Goal: Information Seeking & Learning: Learn about a topic

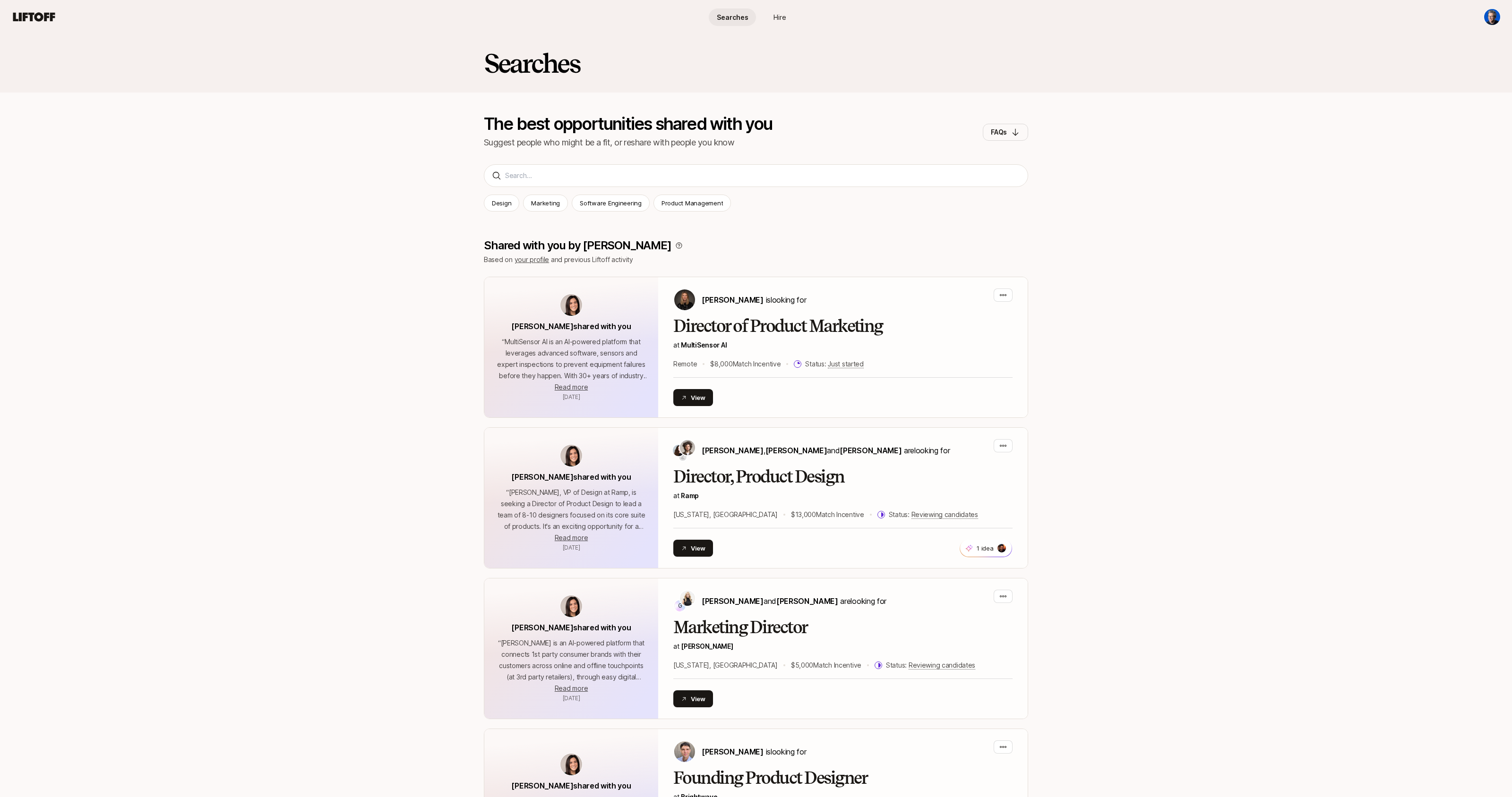
click at [538, 204] on p "Marketing" at bounding box center [545, 202] width 29 height 9
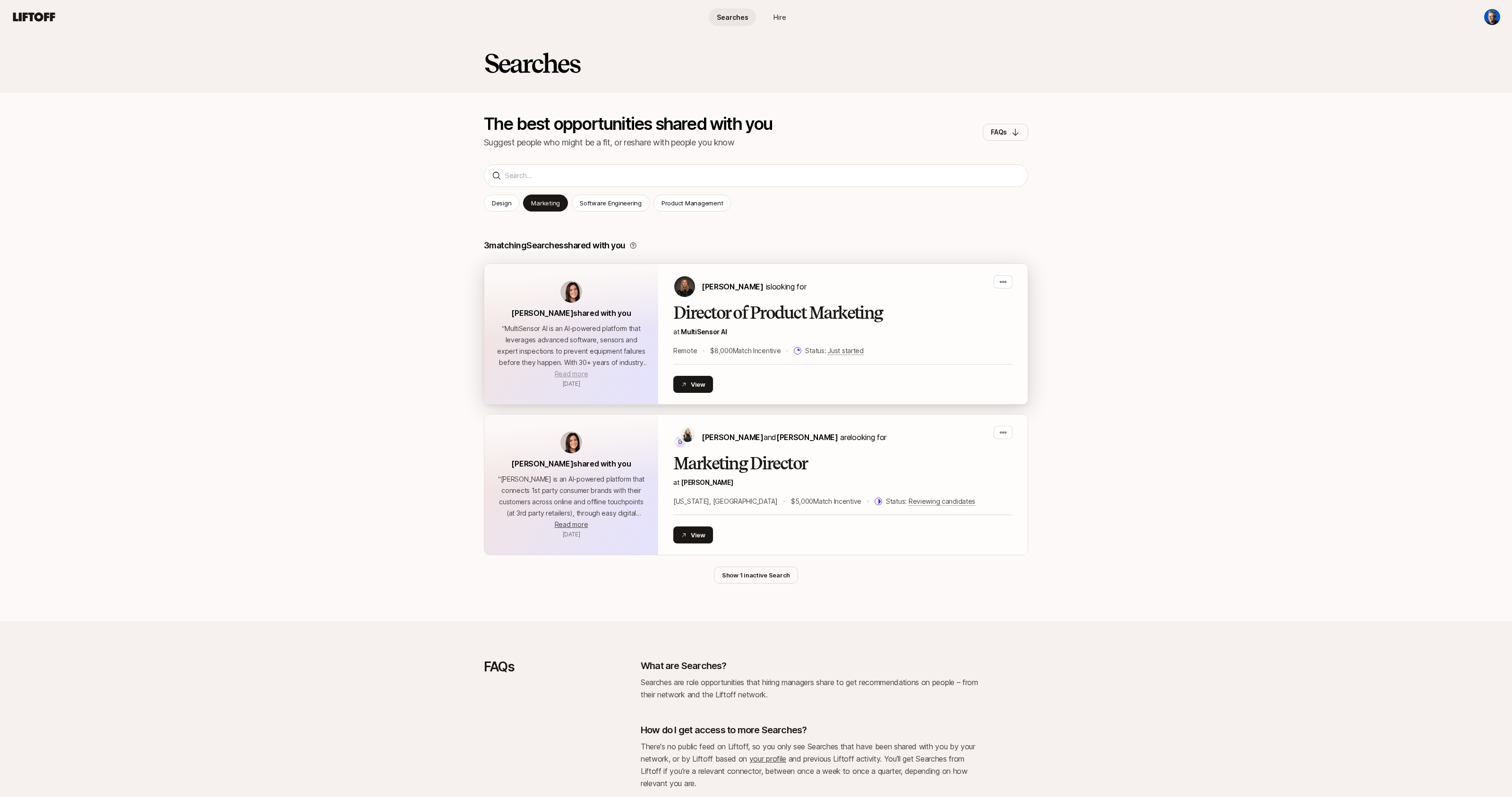
click at [573, 375] on span "Read more" at bounding box center [572, 374] width 33 height 8
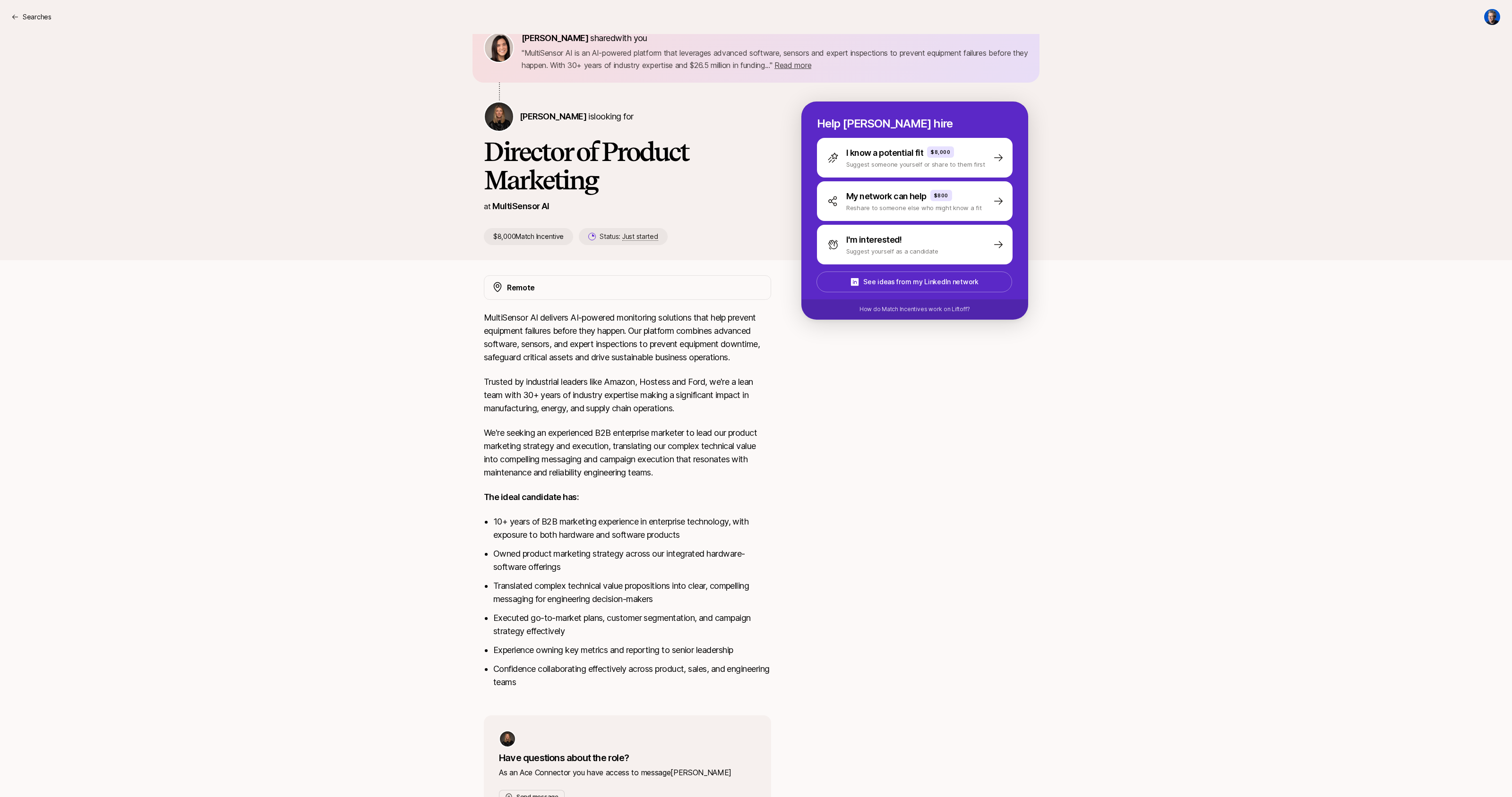
scroll to position [103, 0]
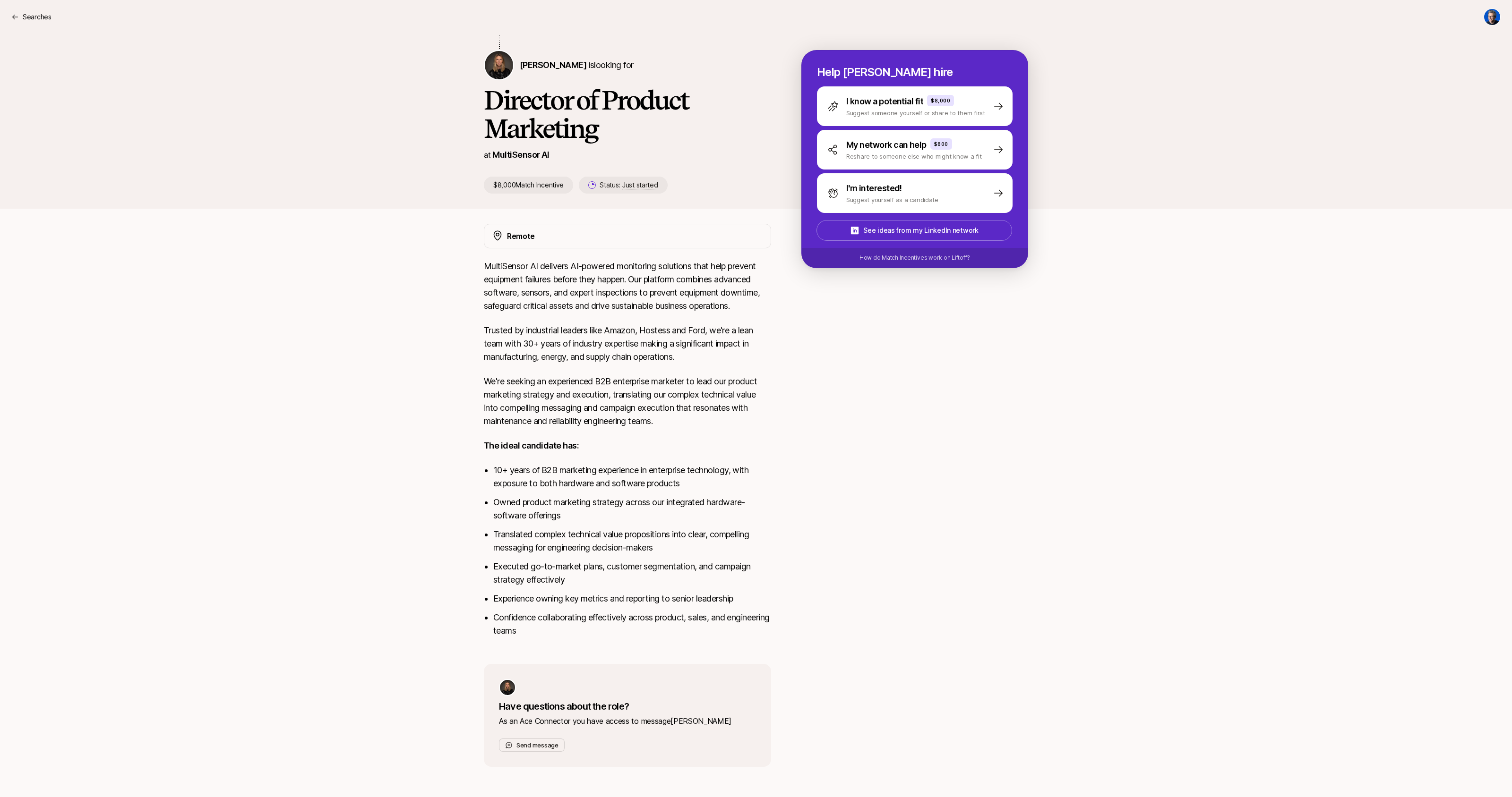
click at [331, 412] on div "[PERSON_NAME] shared with you " MultiSensor AI is an AI-powered platform that l…" at bounding box center [756, 372] width 1512 height 836
